Goal: Answer question/provide support: Share knowledge or assist other users

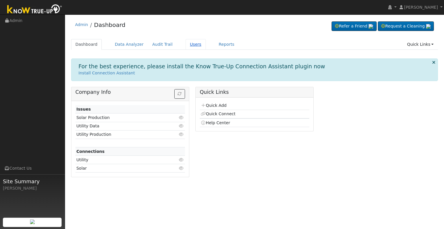
click at [188, 46] on link "Users" at bounding box center [196, 44] width 20 height 11
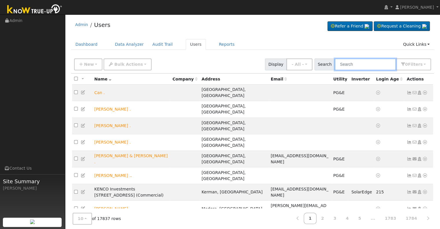
click at [348, 62] on input "text" at bounding box center [365, 64] width 61 height 12
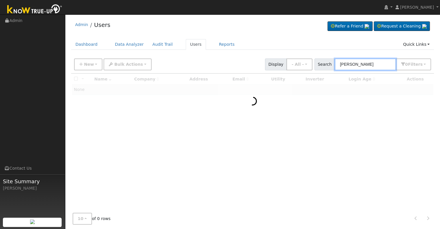
type input "liang"
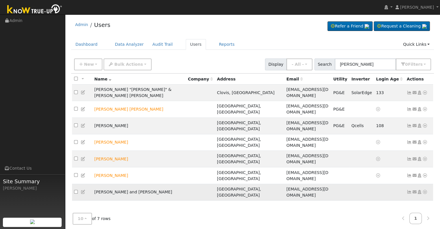
click at [425, 190] on icon at bounding box center [424, 192] width 5 height 4
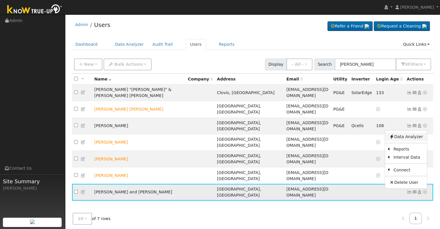
click at [397, 133] on link "Data Analyzer" at bounding box center [406, 137] width 42 height 8
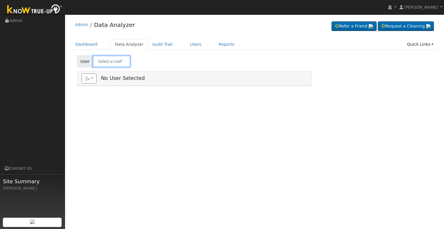
type input "[PERSON_NAME] and [PERSON_NAME]"
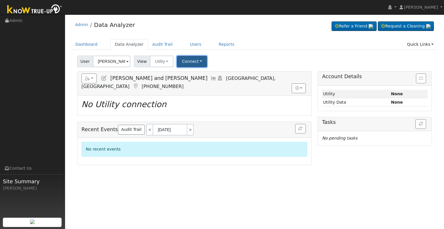
click at [196, 61] on button "Connect" at bounding box center [192, 61] width 30 height 11
click at [194, 75] on link "Select a Provider" at bounding box center [199, 74] width 45 height 8
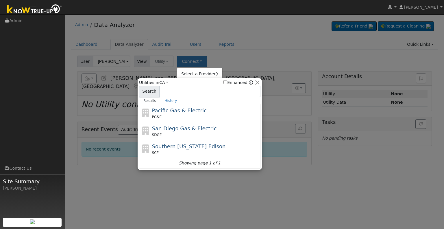
click at [180, 114] on div "PG&E" at bounding box center [205, 116] width 107 height 5
